Goal: Task Accomplishment & Management: Use online tool/utility

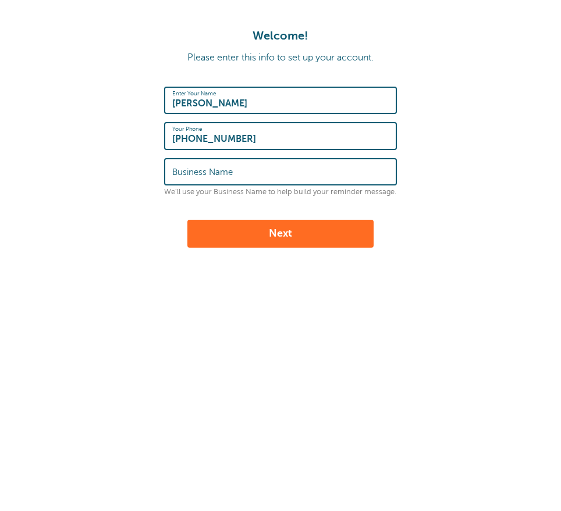
click at [267, 172] on input "Business Name" at bounding box center [280, 171] width 216 height 25
type input "Gold Coast Arts Center"
click at [261, 226] on button "Next" at bounding box center [280, 234] width 186 height 28
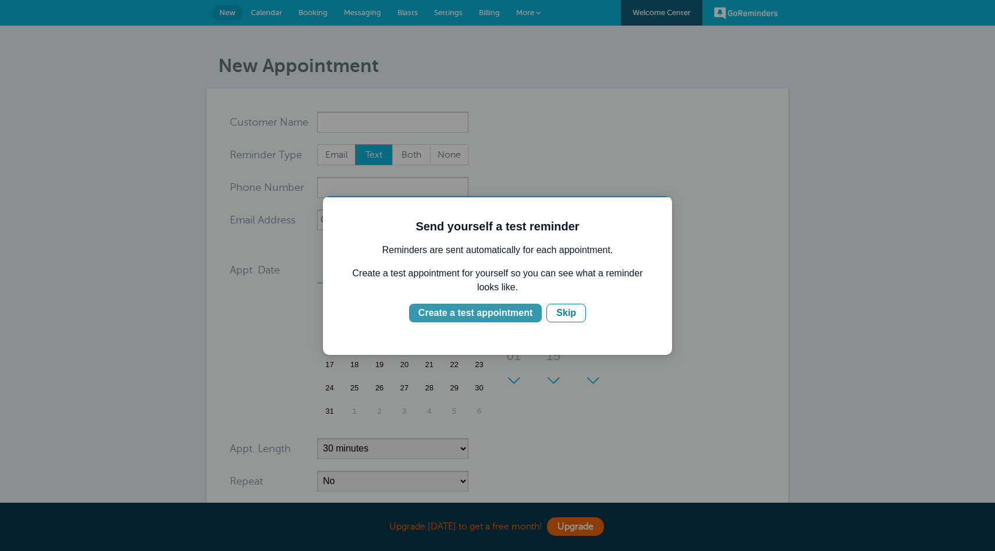
click at [474, 311] on div "Create a test appointment" at bounding box center [475, 313] width 114 height 14
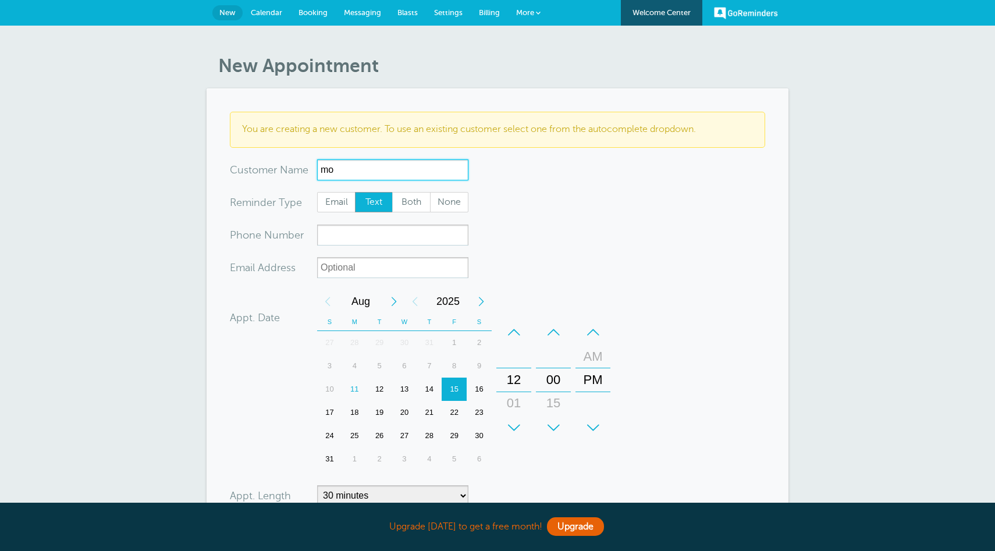
type input "m"
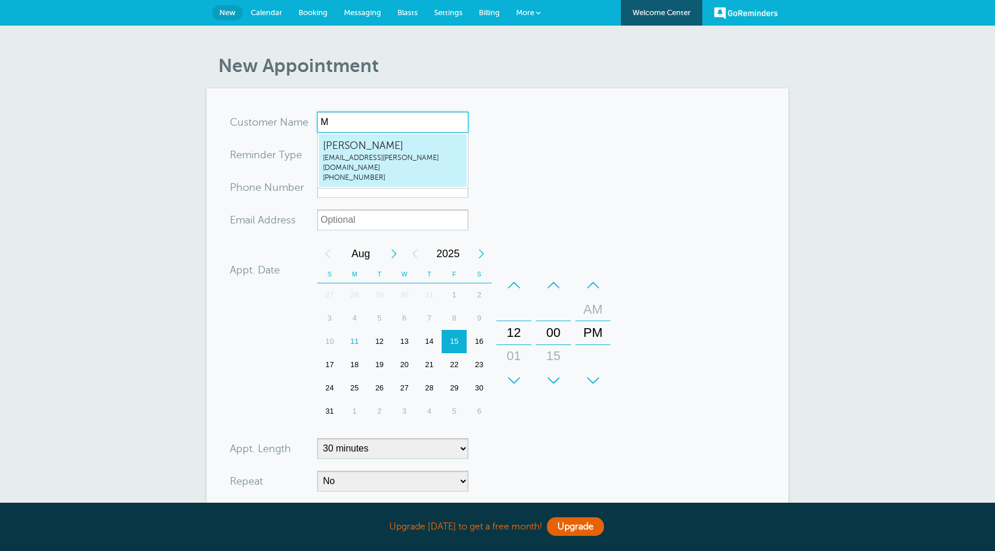
click at [404, 156] on span "[EMAIL_ADDRESS][PERSON_NAME][DOMAIN_NAME]" at bounding box center [393, 163] width 140 height 20
type input "[EMAIL_ADDRESS][PERSON_NAME]"
type input "[PERSON_NAME]"
type input "[PHONE_NUMBER]"
type input "[EMAIL_ADDRESS][PERSON_NAME][DOMAIN_NAME]"
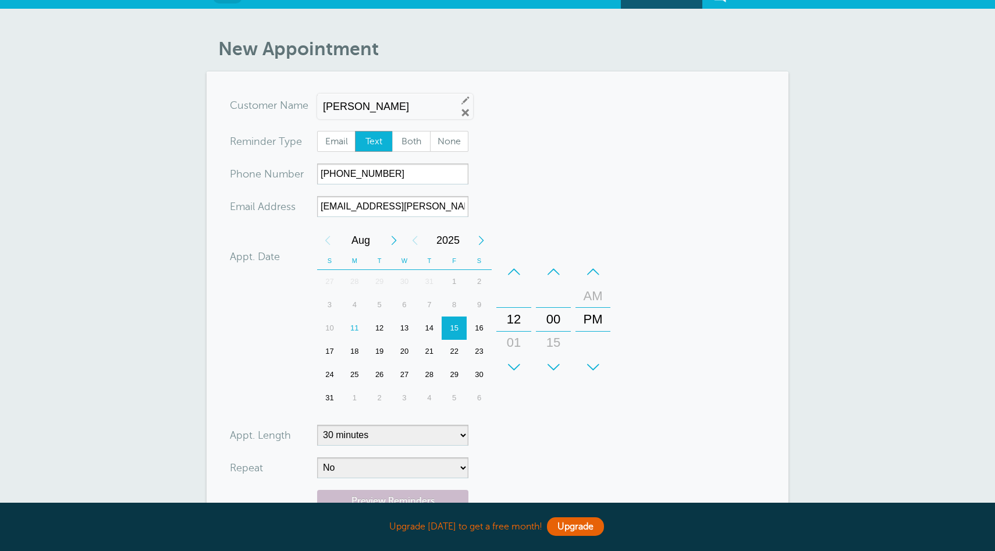
scroll to position [24, 0]
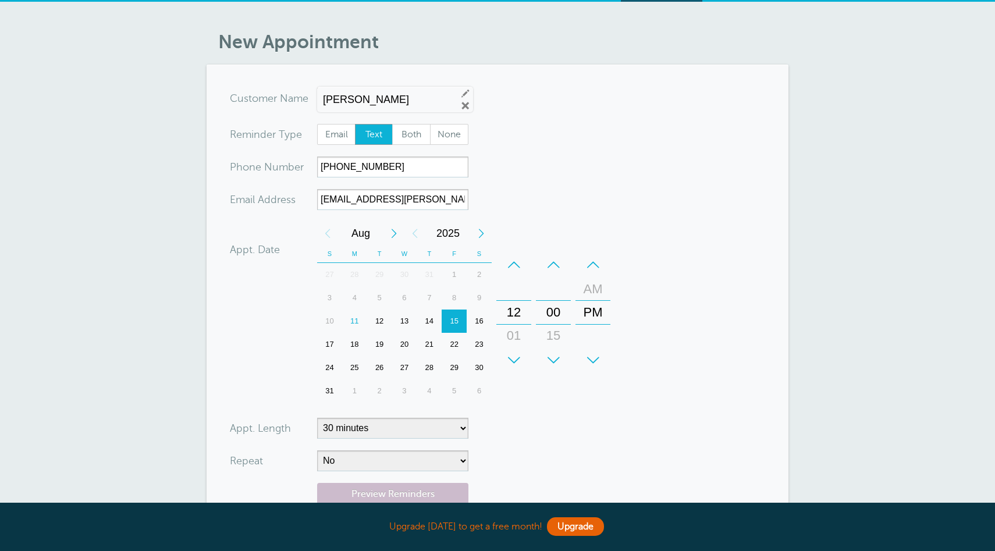
click at [381, 322] on div "12" at bounding box center [379, 321] width 25 height 23
click at [356, 319] on div "11" at bounding box center [354, 321] width 25 height 23
click at [514, 360] on div "+" at bounding box center [513, 360] width 35 height 23
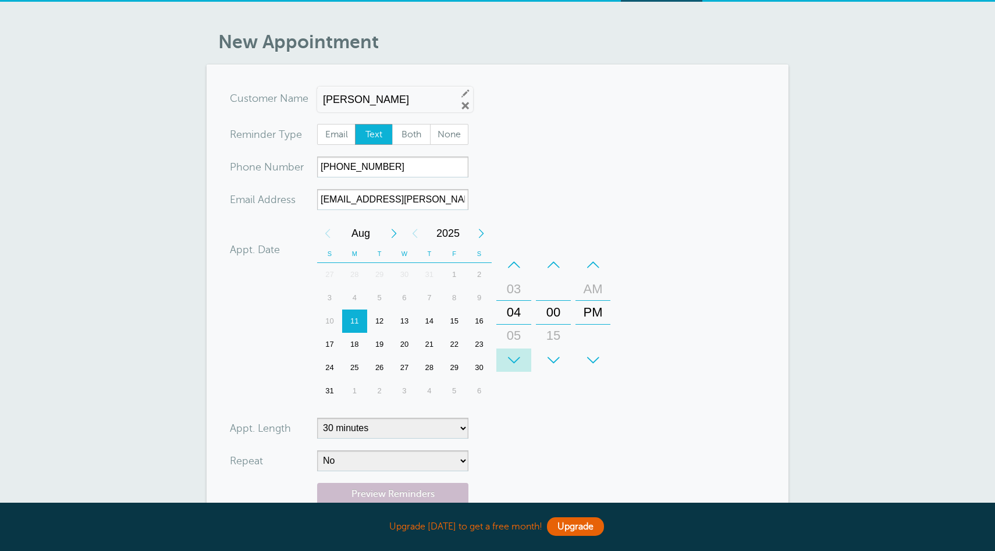
click at [514, 360] on div "+" at bounding box center [513, 360] width 35 height 23
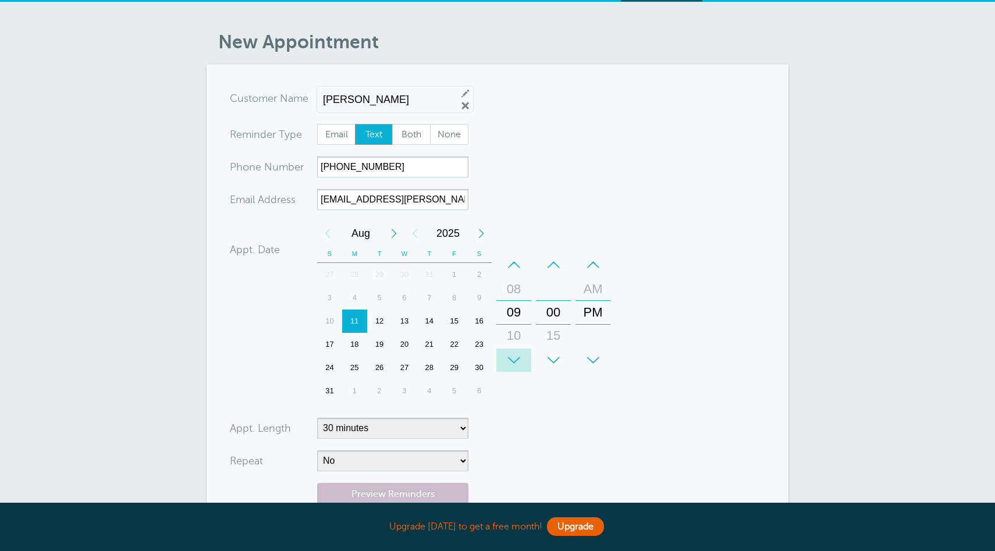
click at [514, 360] on div "+" at bounding box center [513, 360] width 35 height 23
click at [555, 361] on div "+" at bounding box center [553, 360] width 35 height 23
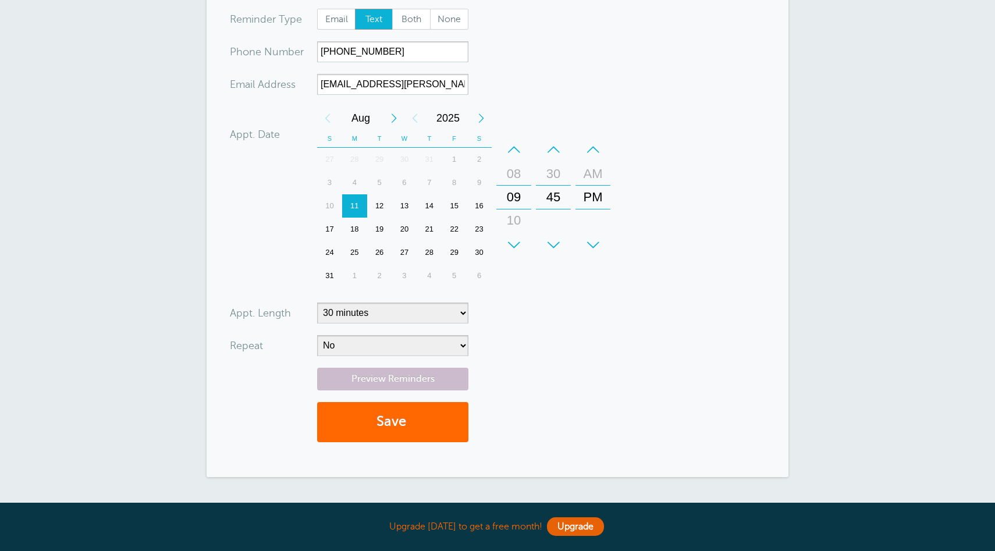
scroll to position [147, 0]
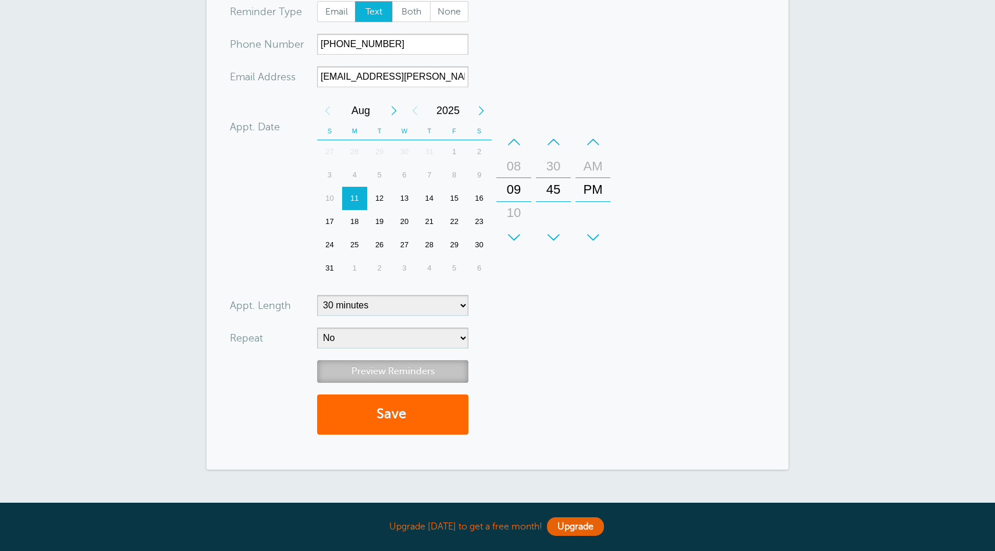
click at [370, 371] on link "Preview Reminders" at bounding box center [392, 371] width 151 height 23
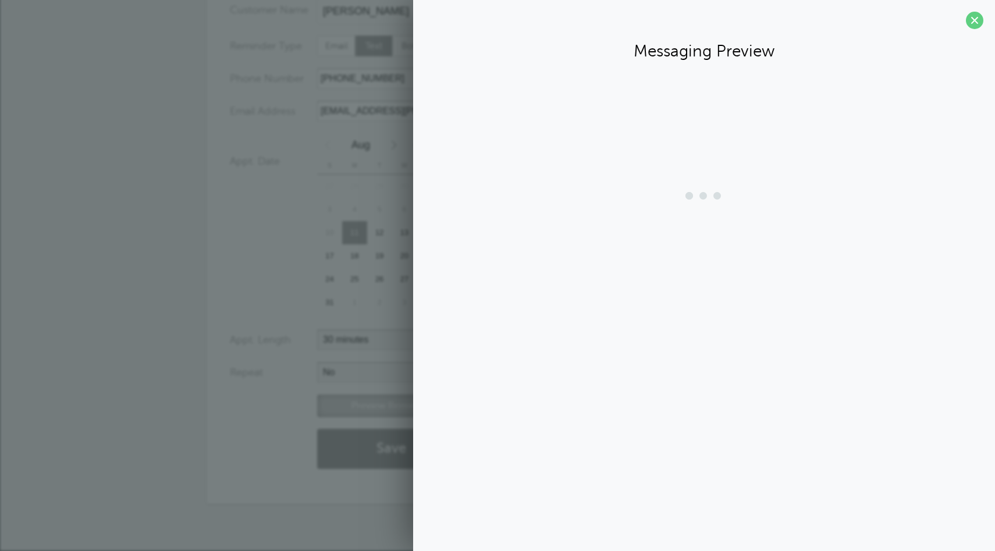
scroll to position [112, 0]
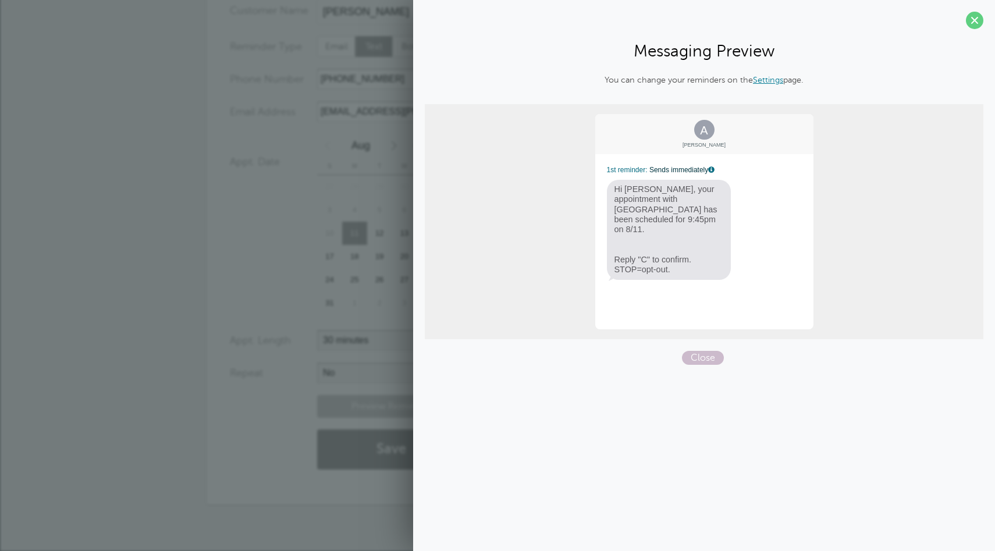
click at [296, 270] on div "Appt. Date [DATE] 21:45 Calendar Time + – Month January February March April Ma…" at bounding box center [422, 226] width 385 height 184
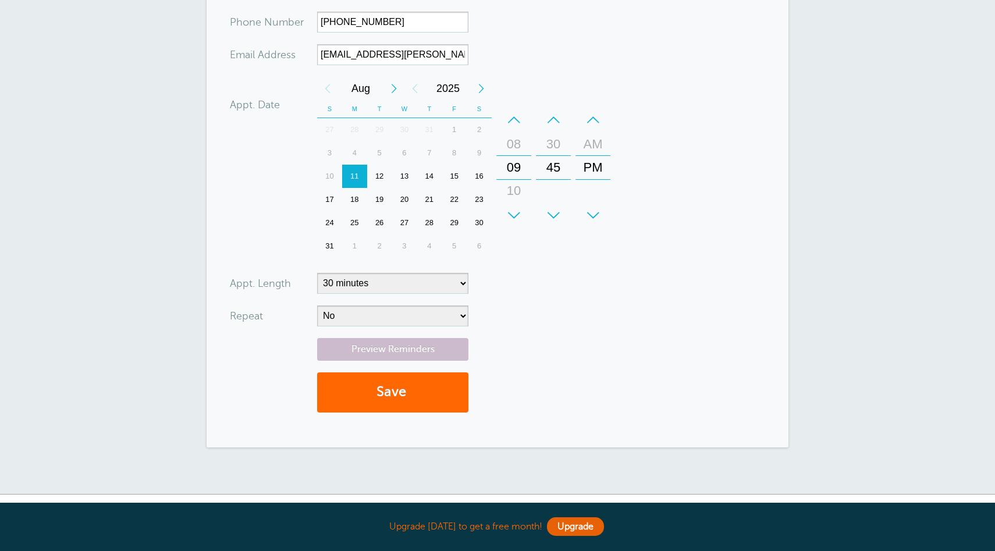
scroll to position [131, 0]
